Goal: Entertainment & Leisure: Consume media (video, audio)

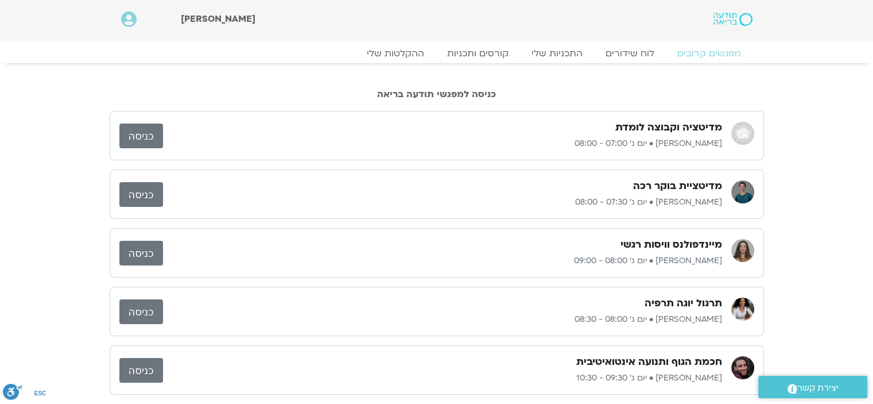
drag, startPoint x: 0, startPoint y: 0, endPoint x: 635, endPoint y: 316, distance: 709.3
click at [635, 316] on p "ענת קדר • יום ג׳ 08:00 - 08:30" at bounding box center [442, 319] width 559 height 14
click at [129, 309] on link "כניסה" at bounding box center [141, 311] width 44 height 25
click at [400, 55] on link "ההקלטות שלי" at bounding box center [395, 53] width 96 height 14
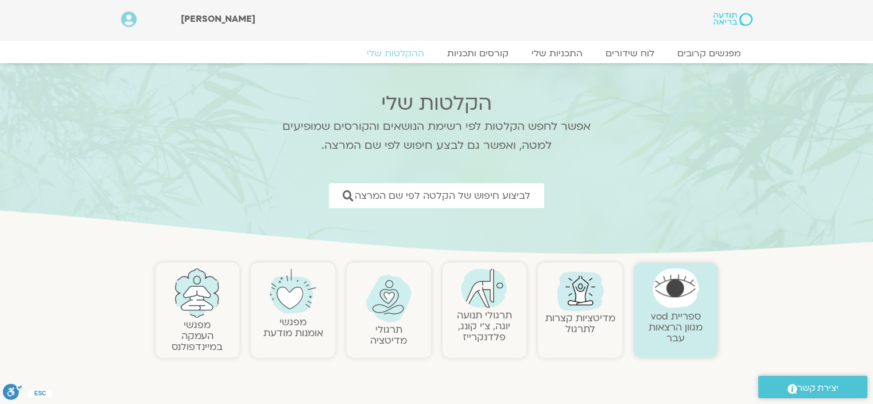
click at [471, 325] on link "תרגולי תנועה יוגה, צ׳י קונג, פלדנקרייז" at bounding box center [484, 325] width 55 height 35
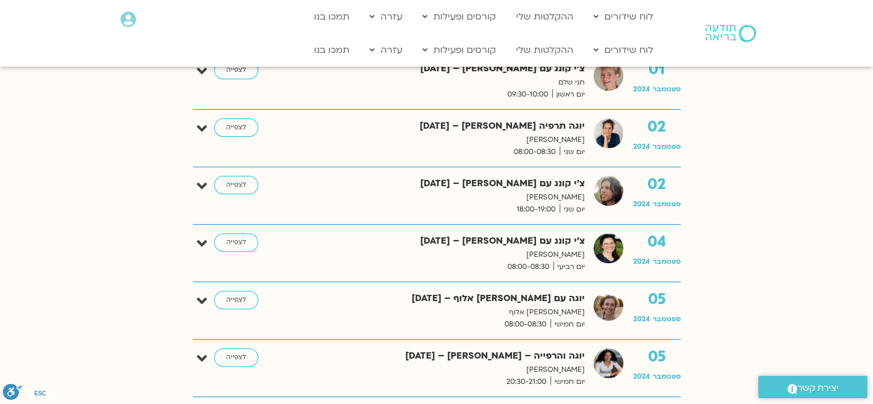
scroll to position [344, 0]
